Goal: Task Accomplishment & Management: Manage account settings

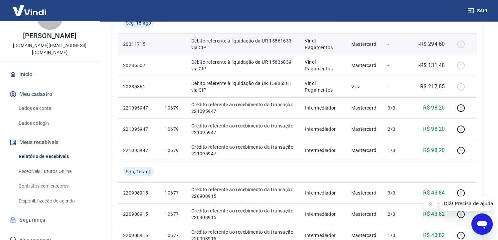
scroll to position [133, 0]
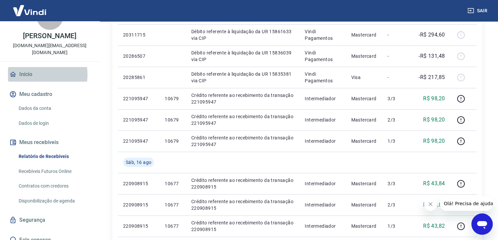
click at [28, 67] on link "Início" at bounding box center [49, 74] width 83 height 15
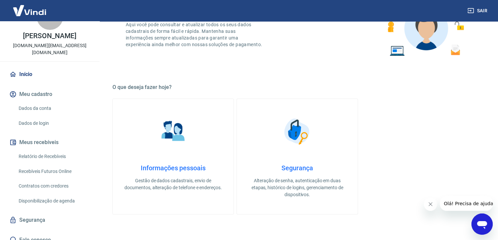
click at [49, 135] on button "Meus recebíveis" at bounding box center [49, 142] width 83 height 15
click at [61, 152] on link "Relatório de Recebíveis" at bounding box center [54, 157] width 76 height 14
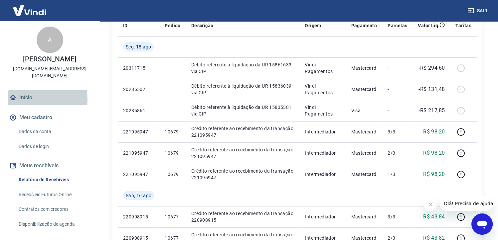
click at [27, 92] on link "Início" at bounding box center [49, 97] width 83 height 15
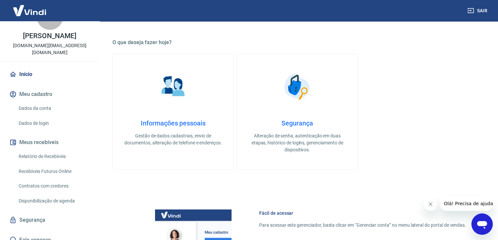
scroll to position [200, 0]
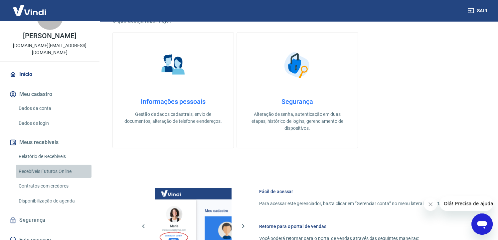
click at [63, 165] on link "Recebíveis Futuros Online" at bounding box center [54, 172] width 76 height 14
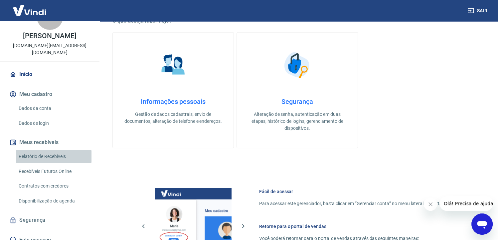
click at [61, 150] on link "Relatório de Recebíveis" at bounding box center [54, 157] width 76 height 14
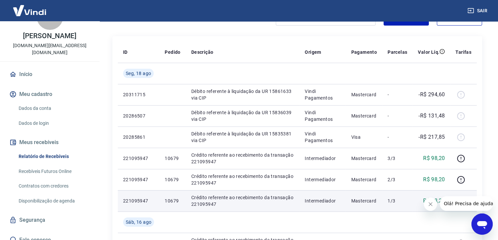
scroll to position [67, 0]
